Goal: Book appointment/travel/reservation

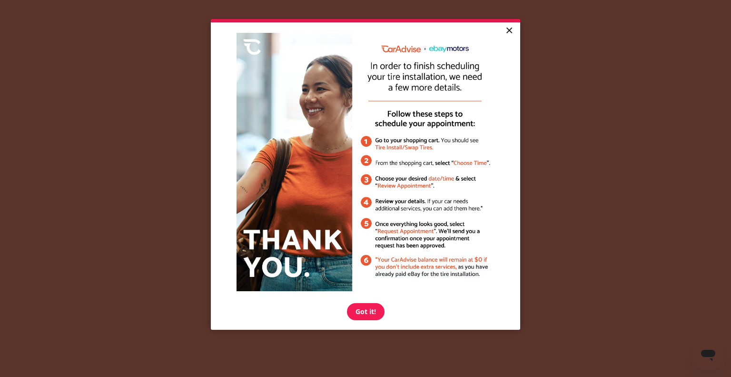
click at [508, 30] on link "×" at bounding box center [509, 30] width 17 height 17
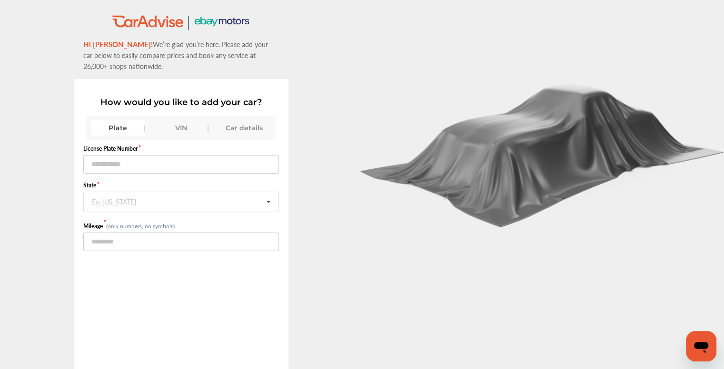
click at [185, 127] on div "VIN" at bounding box center [181, 127] width 54 height 15
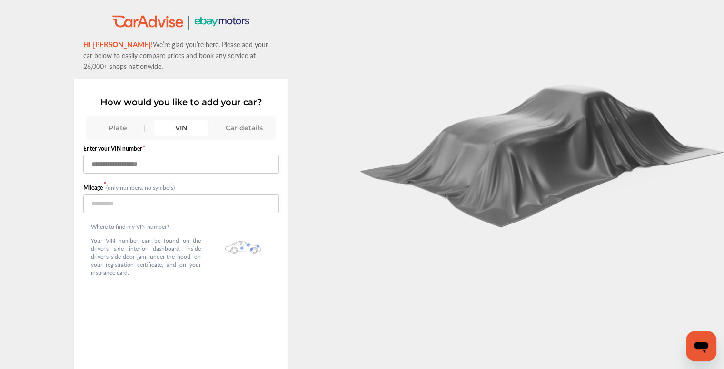
click at [175, 159] on input "text" at bounding box center [181, 164] width 196 height 19
paste input "**********"
type input "**********"
click at [139, 204] on input "number" at bounding box center [181, 204] width 196 height 19
type input "*****"
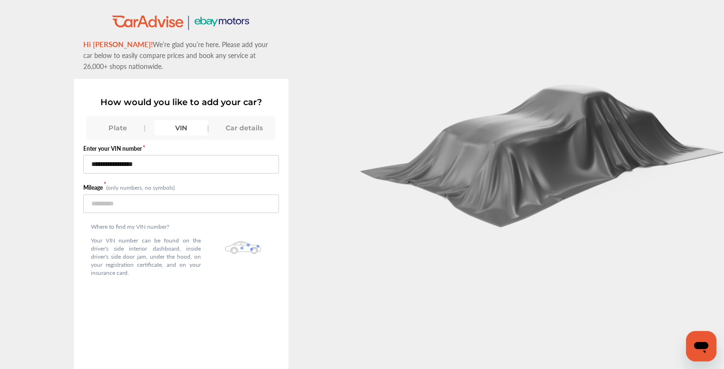
click at [384, 246] on div at bounding box center [543, 215] width 362 height 431
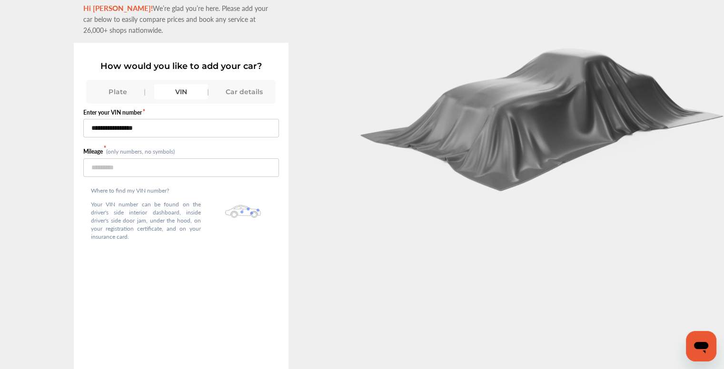
scroll to position [67, 0]
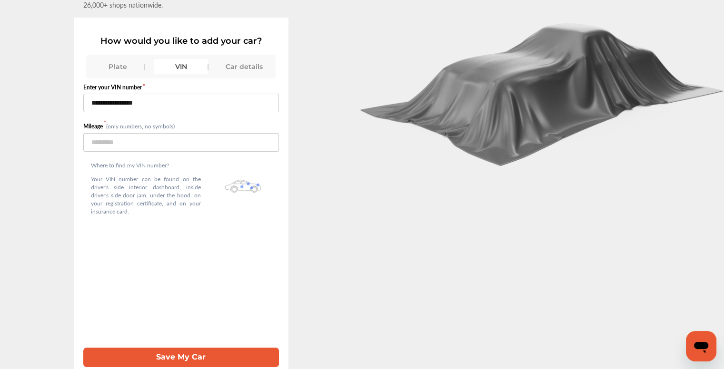
click at [192, 348] on button "Save My Car" at bounding box center [181, 358] width 196 height 20
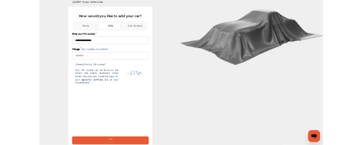
scroll to position [53, 0]
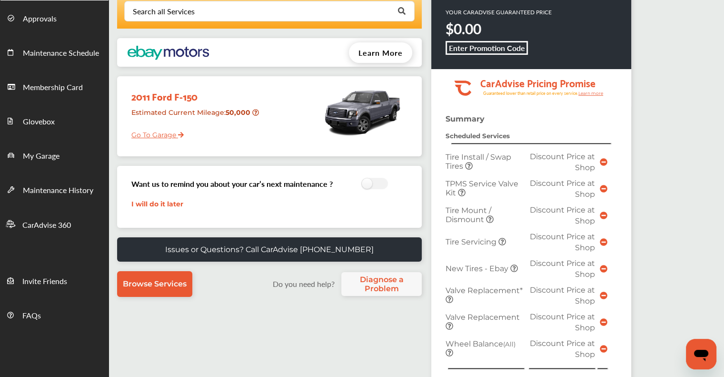
scroll to position [288, 0]
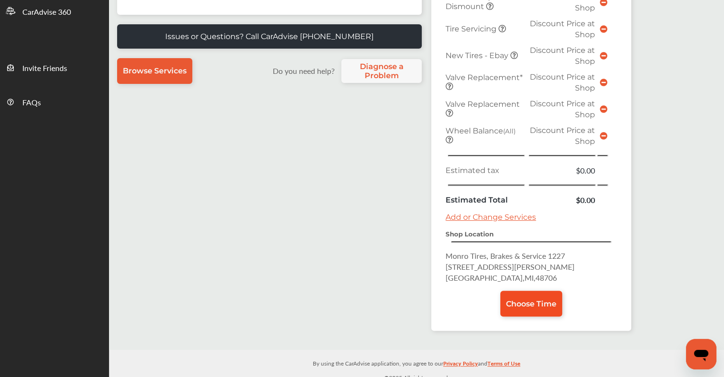
click at [524, 299] on span "Choose Time" at bounding box center [531, 303] width 50 height 9
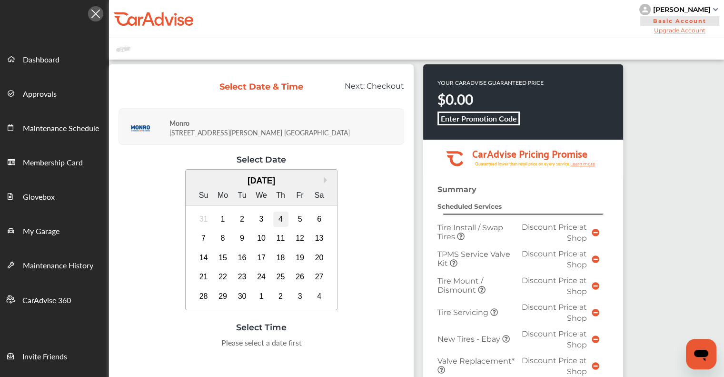
click at [279, 217] on div "4" at bounding box center [280, 218] width 15 height 15
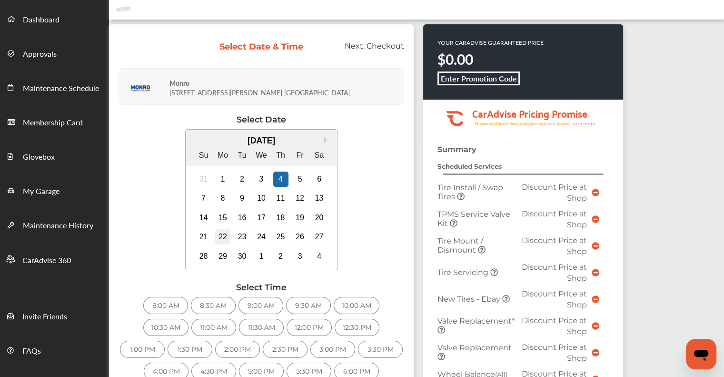
scroll to position [190, 0]
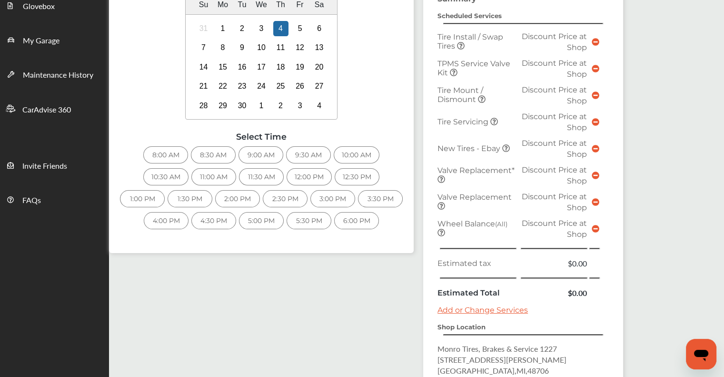
click at [234, 194] on div "2:00 PM" at bounding box center [237, 198] width 45 height 17
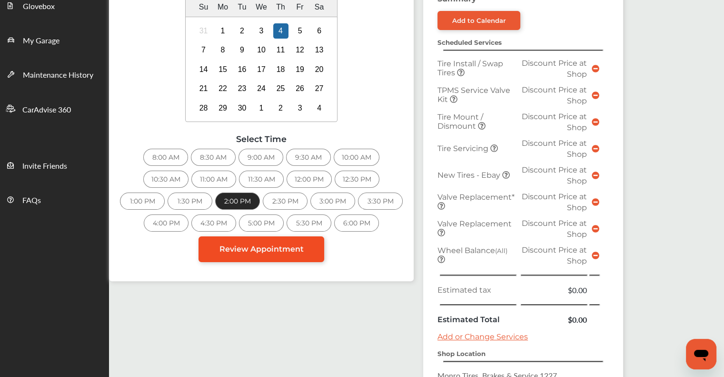
click at [268, 245] on span "Review Appointment" at bounding box center [261, 248] width 84 height 9
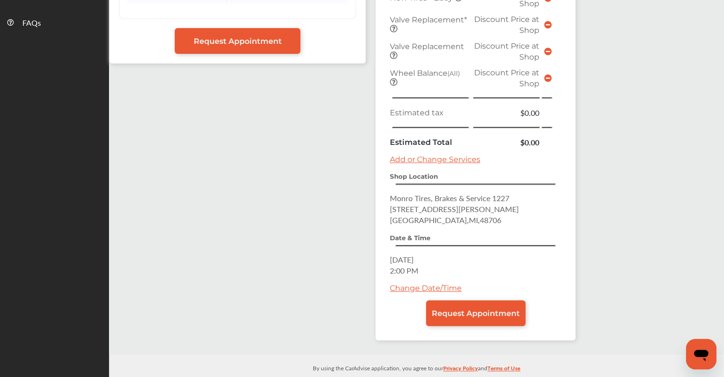
scroll to position [371, 0]
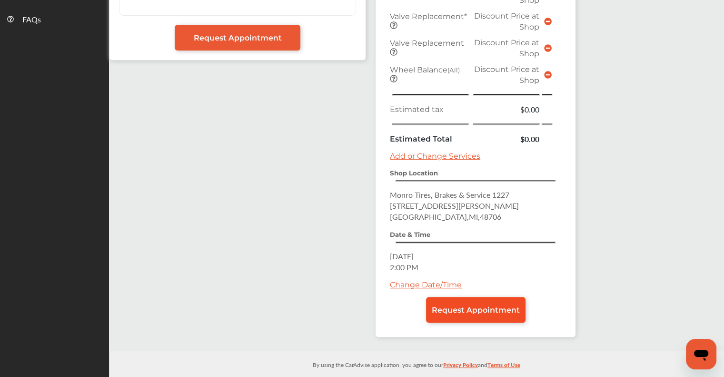
click at [472, 305] on span "Request Appointment" at bounding box center [476, 309] width 88 height 9
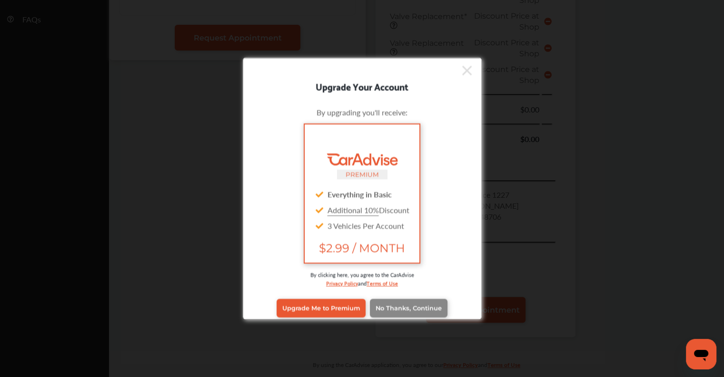
click at [390, 307] on span "No Thanks, Continue" at bounding box center [409, 307] width 66 height 7
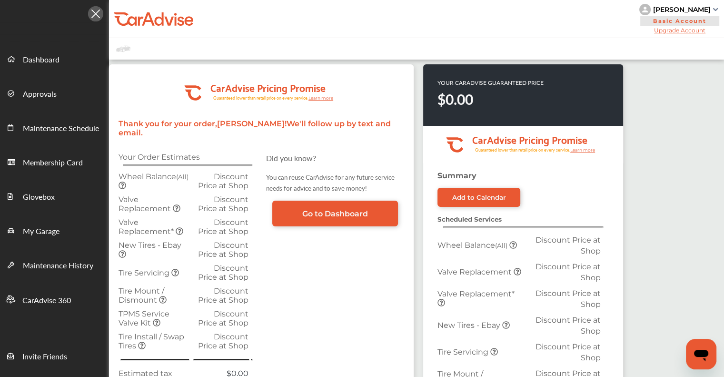
click at [714, 8] on img at bounding box center [715, 9] width 5 height 3
